Goal: Task Accomplishment & Management: Use online tool/utility

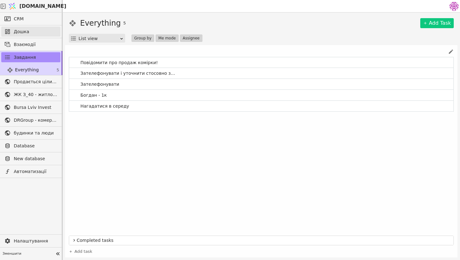
click at [26, 32] on span "Дошка" at bounding box center [35, 31] width 43 height 7
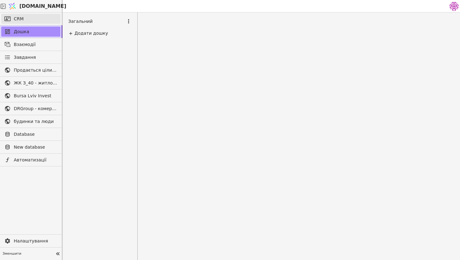
click at [27, 21] on link "CRM" at bounding box center [30, 19] width 59 height 10
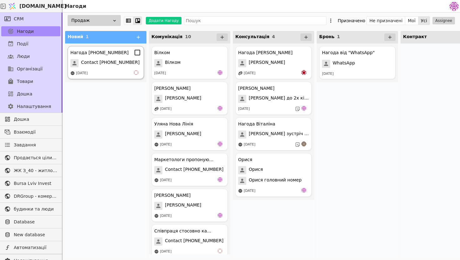
click at [126, 65] on span "Contact [PHONE_NUMBER]" at bounding box center [110, 63] width 59 height 8
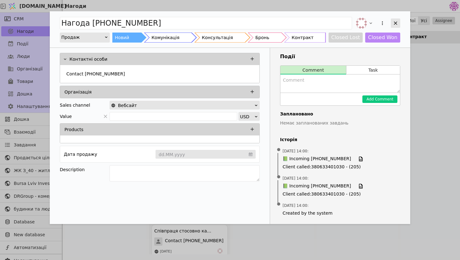
click at [397, 19] on div "Add Opportunity" at bounding box center [395, 22] width 9 height 9
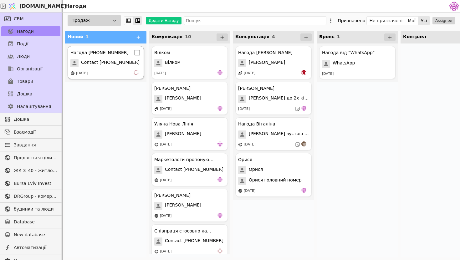
click at [121, 69] on div "Нагода [PHONE_NUMBER] Contact [PHONE_NUMBER] [DATE]" at bounding box center [106, 62] width 76 height 33
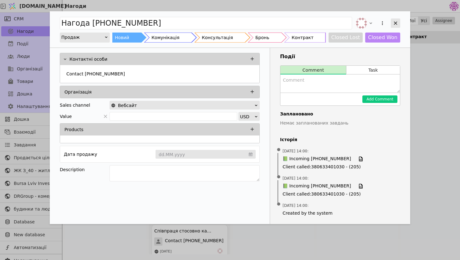
click at [398, 22] on icon "Add Opportunity" at bounding box center [396, 23] width 6 height 6
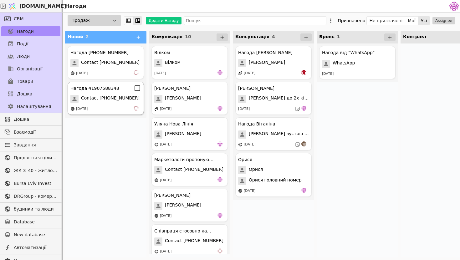
click at [121, 102] on span "Contact 41907588348" at bounding box center [110, 99] width 59 height 8
